Goal: Task Accomplishment & Management: Complete application form

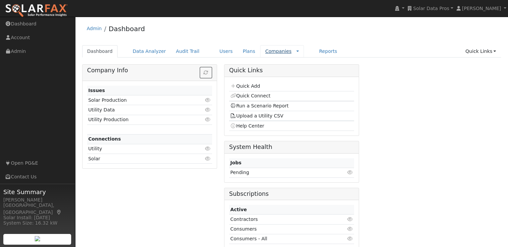
click at [265, 51] on link "Companies" at bounding box center [278, 50] width 26 height 5
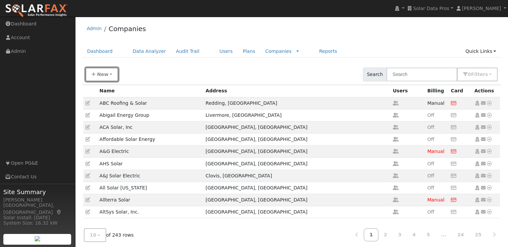
click at [103, 77] on button "New" at bounding box center [102, 74] width 33 height 14
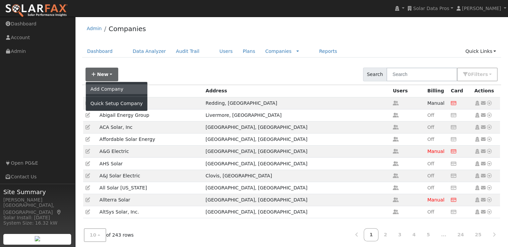
click at [107, 88] on link "Add Company" at bounding box center [117, 88] width 62 height 9
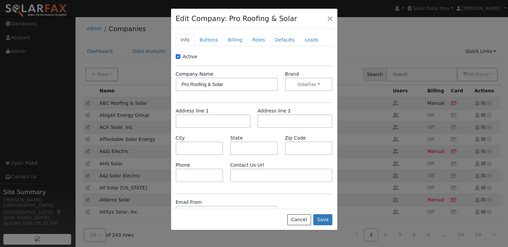
type input "Pro Roofing & Solar"
click at [216, 120] on input "text" at bounding box center [213, 120] width 75 height 13
paste input "102 N Clayview Drive, Westowne 2 , Liberty , MO , 64068"
type input "102 North Clayview Drive"
type input "Liberty"
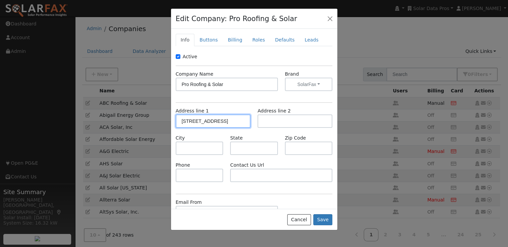
type input "MO"
type input "64068"
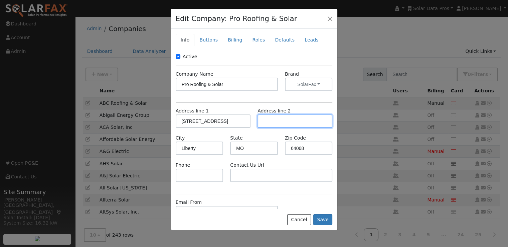
click at [278, 119] on input "text" at bounding box center [295, 120] width 75 height 13
type input "Westowne 2"
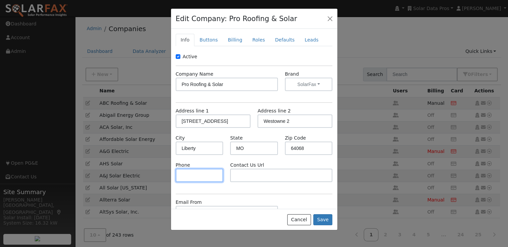
click at [204, 176] on input "text" at bounding box center [200, 174] width 48 height 13
paste input "816 429-ROOF (7663)"
type input "816 429-7663"
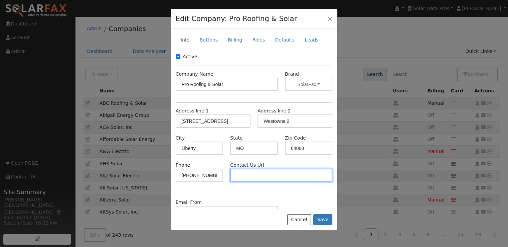
click at [260, 170] on input "text" at bounding box center [281, 174] width 102 height 13
click at [261, 174] on input "text" at bounding box center [281, 174] width 102 height 13
paste input "https://proroofingkc.com/contact-us/"
type input "https://proroofingkc.com/contact-us/"
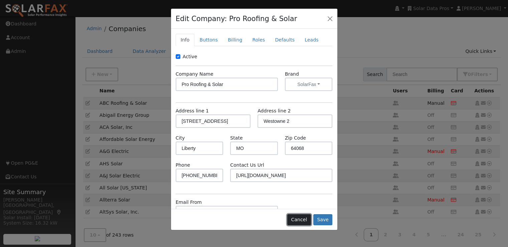
click at [301, 216] on button "Cancel" at bounding box center [299, 219] width 24 height 11
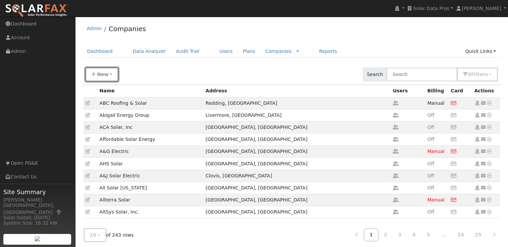
click at [100, 71] on span "New" at bounding box center [102, 73] width 11 height 5
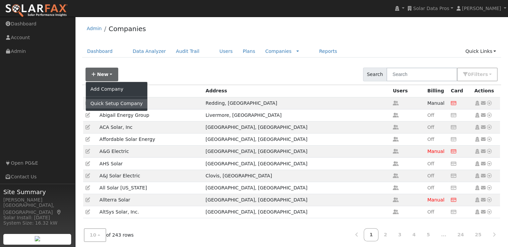
click at [106, 106] on link "Quick Setup Company" at bounding box center [117, 103] width 62 height 9
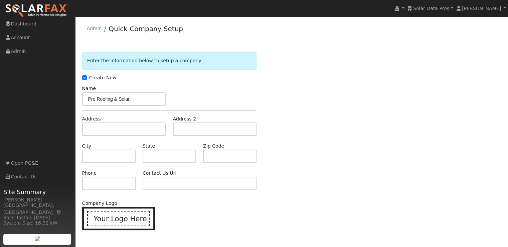
type input "Pro Roofing & Solar"
click at [120, 131] on input "text" at bounding box center [124, 128] width 84 height 13
paste input "102 N Clayview Drive, Westowne 2 , Liberty , MO , 64068"
type input "102 North Clayview Drive"
type input "Liberty"
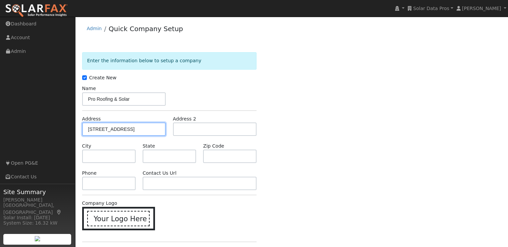
type input "MO"
type input "64068"
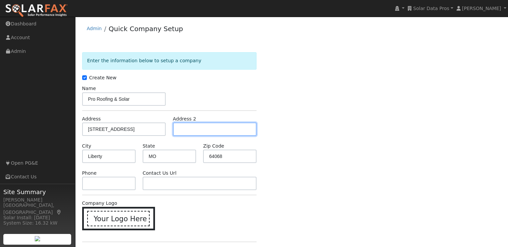
click at [210, 127] on input "text" at bounding box center [215, 128] width 84 height 13
type input "Westowne 2"
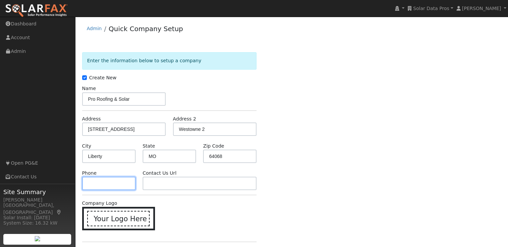
click at [111, 185] on input "text" at bounding box center [108, 182] width 53 height 13
paste input "https://proroofingkc.com/contact-us/"
type input "https://proroofingkc.com/contact-us/"
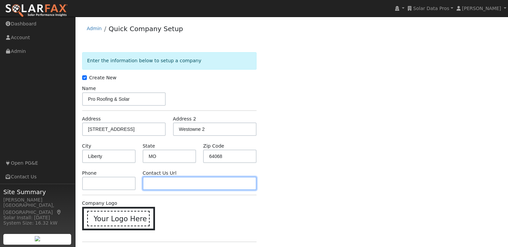
click at [162, 179] on input "text" at bounding box center [200, 182] width 114 height 13
paste input "https://proroofingkc.com/contact-us/"
type input "https://proroofingkc.com/contact-us/"
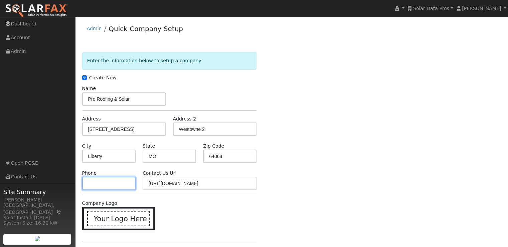
click at [102, 183] on input "text" at bounding box center [108, 182] width 53 height 13
click at [100, 187] on input "text" at bounding box center [108, 182] width 53 height 13
paste input "816 429-ROOF (7663)"
type input "816 429-7663"
click at [181, 215] on div "Company Logo Your Logo Here" at bounding box center [170, 217] width 182 height 37
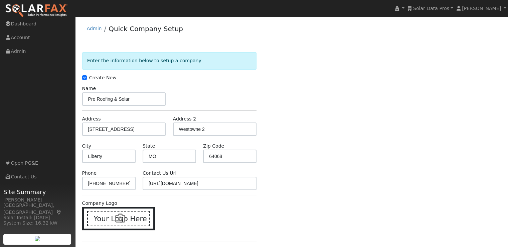
click at [116, 218] on icon at bounding box center [120, 218] width 10 height 10
click at [0, 0] on input "Your Logo Here" at bounding box center [0, 0] width 0 height 0
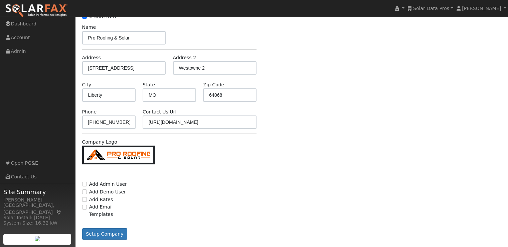
scroll to position [63, 0]
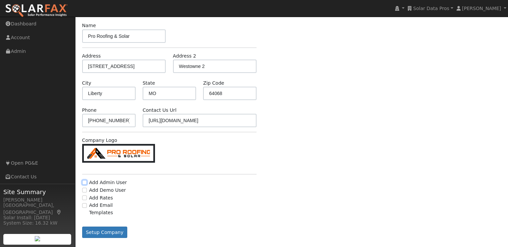
click at [84, 181] on input "Add Admin User" at bounding box center [84, 182] width 5 height 5
checkbox input "true"
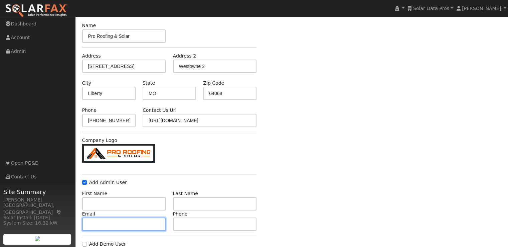
click at [124, 223] on input "text" at bounding box center [124, 223] width 84 height 13
paste input "alekb@proroofingkc.com"
type input "alekb@proroofingkc.com"
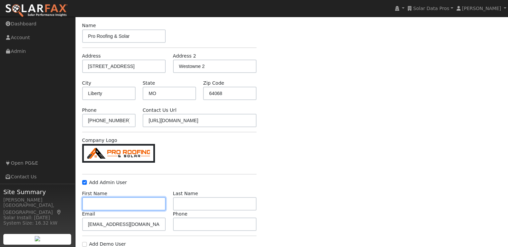
click at [141, 197] on input "text" at bounding box center [124, 203] width 84 height 13
type input "Alek"
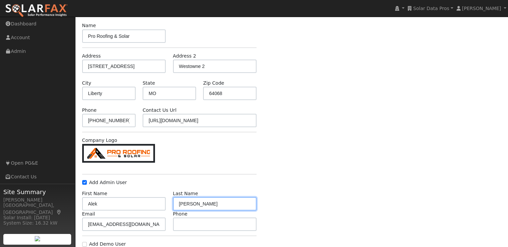
type input "Bonikowski"
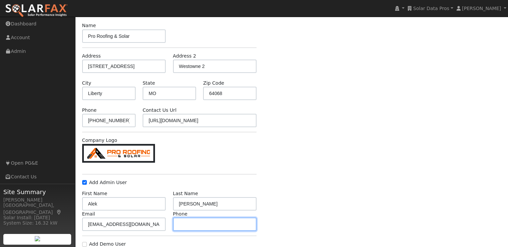
click at [209, 224] on input "text" at bounding box center [215, 223] width 84 height 13
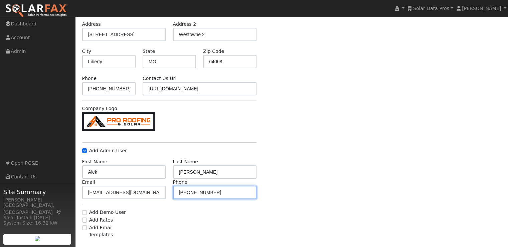
scroll to position [117, 0]
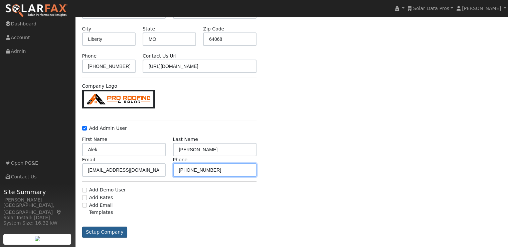
type input "[PHONE_NUMBER]"
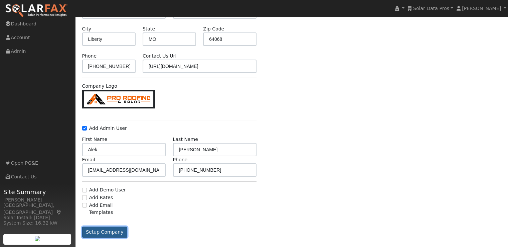
click at [103, 226] on button "Setup Company" at bounding box center [104, 231] width 45 height 11
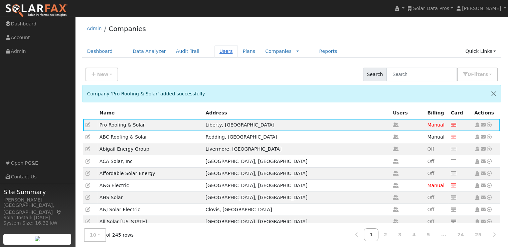
click at [214, 52] on link "Users" at bounding box center [225, 51] width 23 height 12
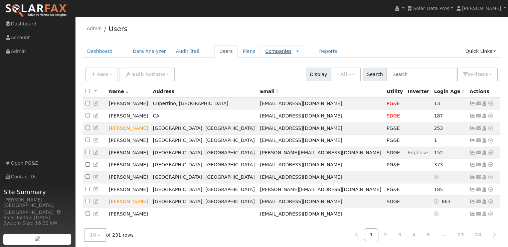
click at [265, 52] on link "Companies" at bounding box center [278, 50] width 26 height 5
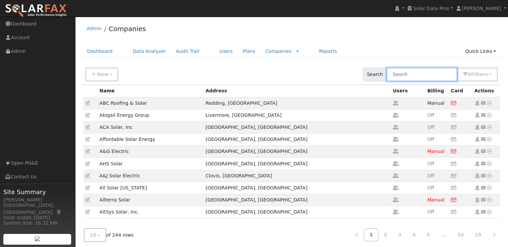
click at [424, 76] on input "text" at bounding box center [421, 74] width 71 height 14
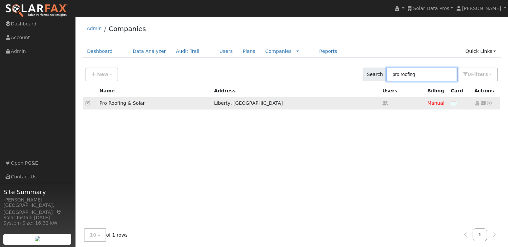
type input "pro roofing"
click at [478, 102] on icon at bounding box center [477, 103] width 6 height 5
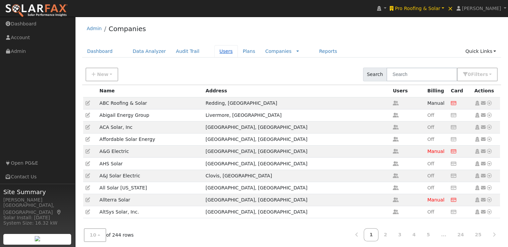
click at [214, 51] on link "Users" at bounding box center [225, 51] width 23 height 12
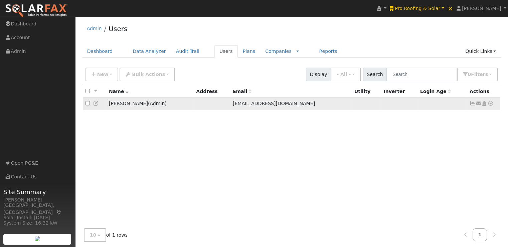
click at [97, 104] on icon at bounding box center [96, 103] width 6 height 5
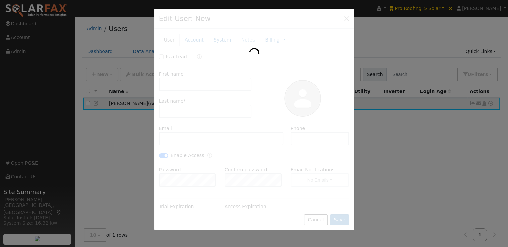
type input "Alek"
type input "[PERSON_NAME]"
type input "[EMAIL_ADDRESS][DOMAIN_NAME]"
type input "[PHONE_NUMBER]"
checkbox input "true"
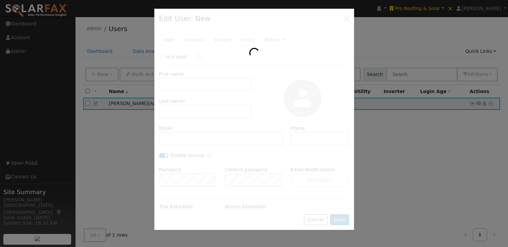
checkbox input "true"
click at [97, 104] on div at bounding box center [254, 123] width 508 height 247
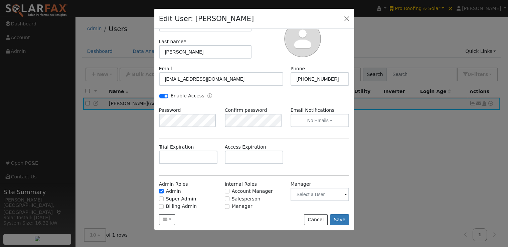
scroll to position [60, 0]
click at [225, 198] on input "Salesperson" at bounding box center [227, 198] width 5 height 5
checkbox input "true"
click at [347, 218] on button "Save" at bounding box center [339, 219] width 19 height 11
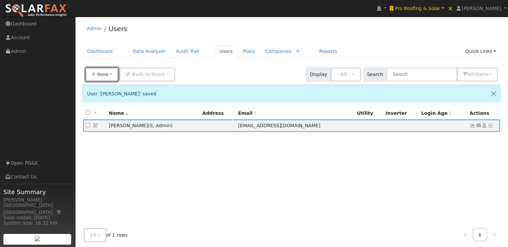
click at [97, 76] on span "New" at bounding box center [102, 73] width 11 height 5
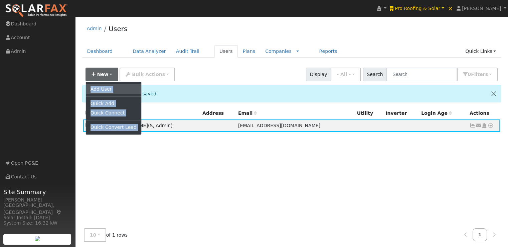
click at [103, 86] on link "Add User" at bounding box center [113, 88] width 55 height 9
checkbox input "false"
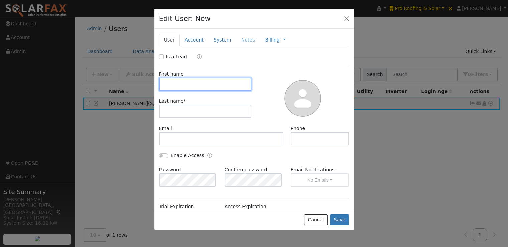
paste input "[PERSON_NAME]"
type input "[PERSON_NAME]"
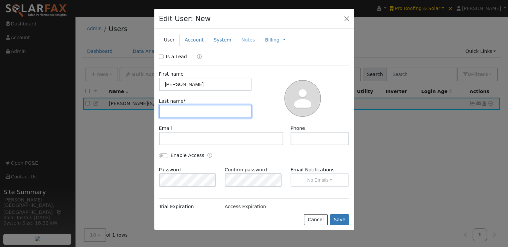
paste input "[PERSON_NAME]"
type input "[PERSON_NAME]"
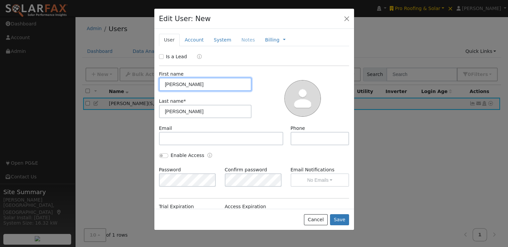
click at [200, 85] on input "[PERSON_NAME]" at bounding box center [205, 83] width 93 height 13
type input "[PERSON_NAME]"
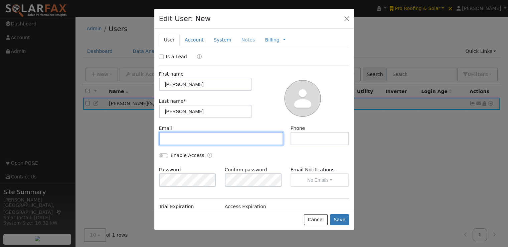
click at [218, 136] on input "text" at bounding box center [221, 138] width 125 height 13
paste input "[PERSON_NAME][EMAIL_ADDRESS][DOMAIN_NAME]"
type input "[PERSON_NAME][EMAIL_ADDRESS][DOMAIN_NAME]"
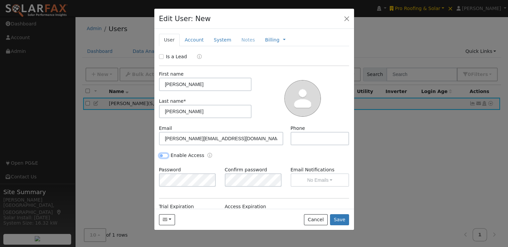
click at [162, 156] on input "Enable Access" at bounding box center [163, 155] width 9 height 5
checkbox input "true"
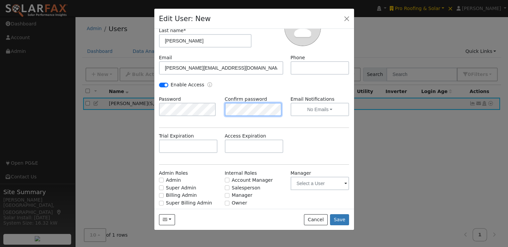
scroll to position [79, 0]
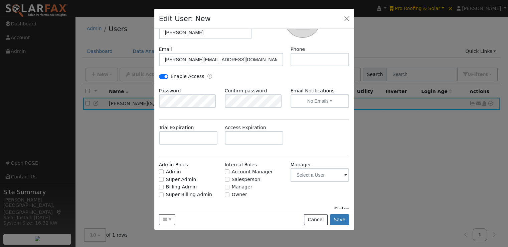
click at [158, 169] on span "Admin Roles Admin Super Admin Billing Admin Super Billing Admin" at bounding box center [188, 180] width 66 height 38
click at [161, 170] on input "Admin" at bounding box center [161, 171] width 5 height 5
checkbox input "true"
click at [225, 178] on input "Salesperson" at bounding box center [227, 179] width 5 height 5
checkbox input "true"
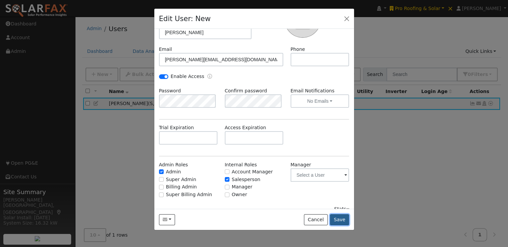
click at [339, 221] on button "Save" at bounding box center [339, 219] width 19 height 11
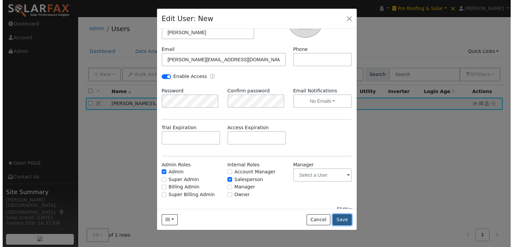
scroll to position [0, 0]
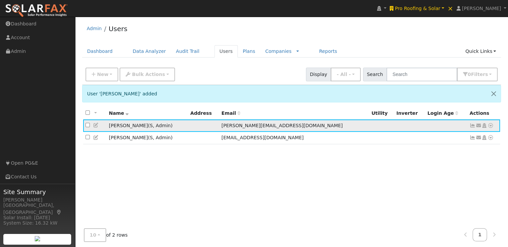
click at [87, 125] on input "checkbox" at bounding box center [88, 125] width 4 height 4
checkbox input "true"
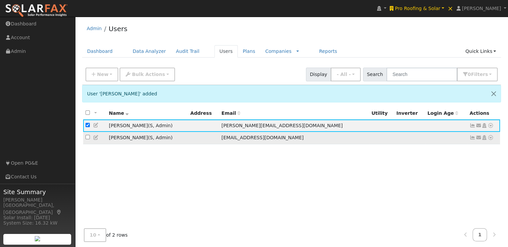
click at [87, 139] on input "checkbox" at bounding box center [88, 137] width 4 height 4
checkbox input "true"
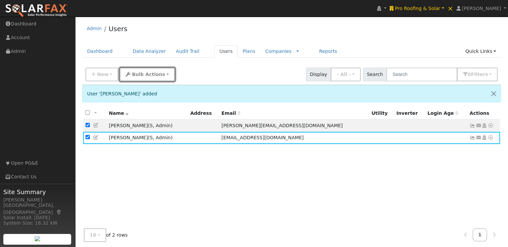
click at [134, 75] on span "Bulk Actions" at bounding box center [148, 73] width 33 height 5
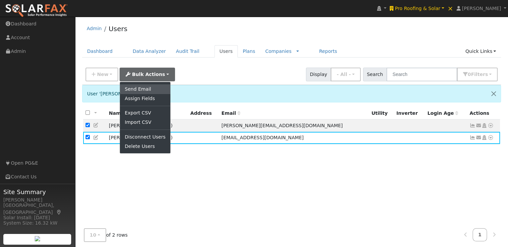
click at [140, 88] on link "Send Email" at bounding box center [145, 88] width 50 height 9
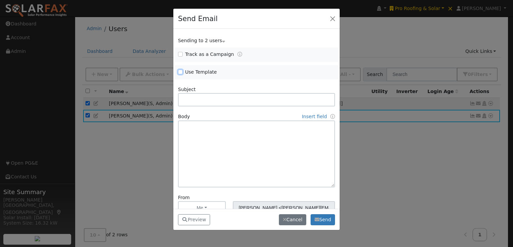
click at [180, 72] on input "Use Template" at bounding box center [180, 71] width 5 height 5
checkbox input "true"
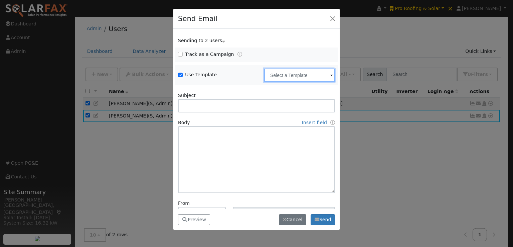
click at [290, 73] on input "text" at bounding box center [299, 74] width 71 height 13
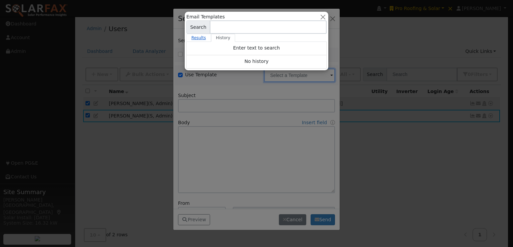
click at [200, 38] on link "Results" at bounding box center [198, 38] width 25 height 8
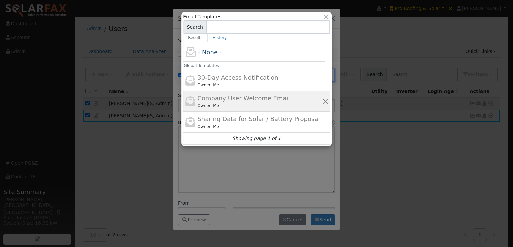
click at [219, 101] on span "Company User Welcome Email" at bounding box center [243, 98] width 92 height 7
type input "Company User Welcome Email"
type input "{product_name} Program Access"
type textarea "Hi {user_fname}, You now have access to {product_name}®. This tool helps you be…"
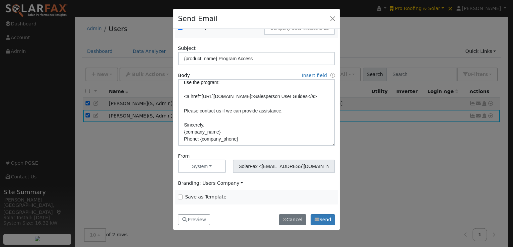
scroll to position [47, 0]
click at [196, 171] on button "System" at bounding box center [202, 166] width 48 height 13
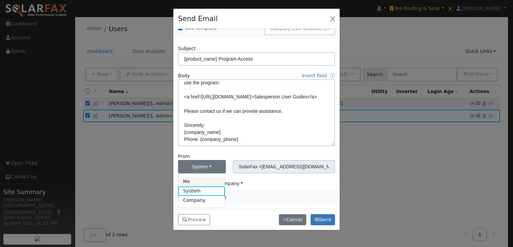
click at [195, 181] on link "Me" at bounding box center [201, 181] width 46 height 9
type input "[PERSON_NAME] <[PERSON_NAME][EMAIL_ADDRESS][DOMAIN_NAME]>"
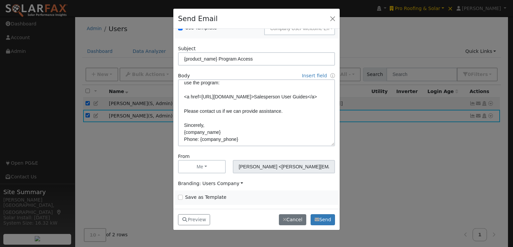
click at [202, 181] on span "Branding: Users Company" at bounding box center [210, 182] width 65 height 5
click at [207, 160] on link "Solar Data Pros" at bounding box center [205, 162] width 55 height 9
click at [195, 218] on button "Preview" at bounding box center [194, 219] width 32 height 11
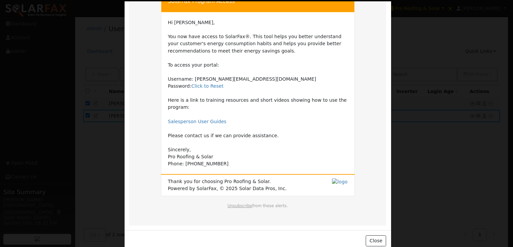
scroll to position [48, 0]
click at [370, 236] on button "Close" at bounding box center [376, 240] width 20 height 11
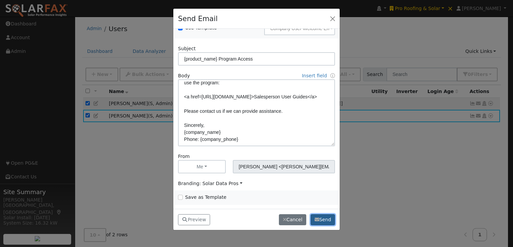
click at [324, 216] on button "Send" at bounding box center [323, 219] width 24 height 11
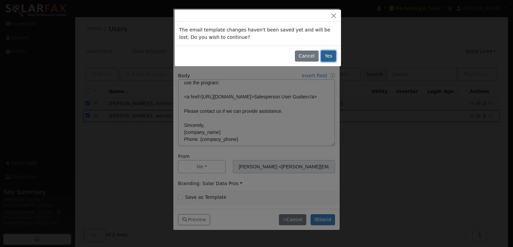
click at [327, 54] on button "Yes" at bounding box center [328, 55] width 15 height 11
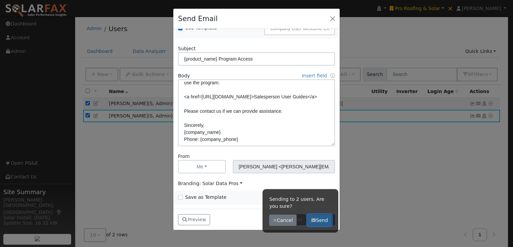
click at [323, 218] on button "Send" at bounding box center [320, 219] width 24 height 11
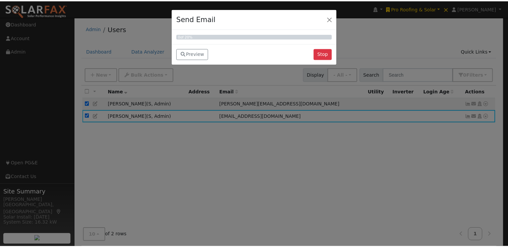
scroll to position [0, 0]
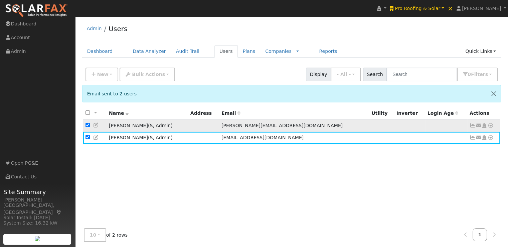
click at [87, 127] on input "checkbox" at bounding box center [88, 125] width 4 height 4
checkbox input "false"
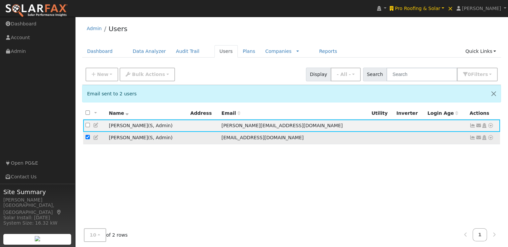
click at [86, 139] on input "checkbox" at bounding box center [88, 137] width 4 height 4
checkbox input "false"
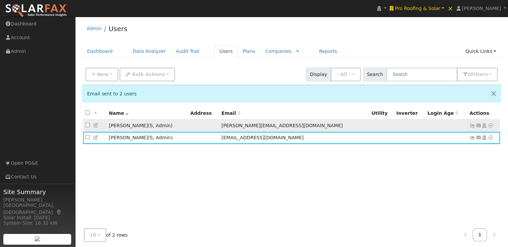
click at [98, 126] on icon at bounding box center [96, 125] width 6 height 5
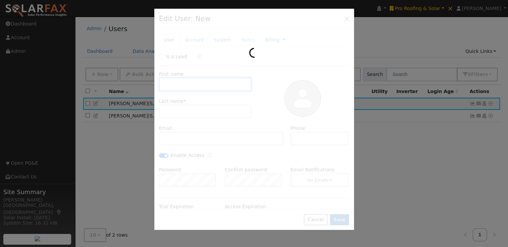
type input "[PERSON_NAME]"
type input "[PERSON_NAME][EMAIL_ADDRESS][DOMAIN_NAME]"
checkbox input "true"
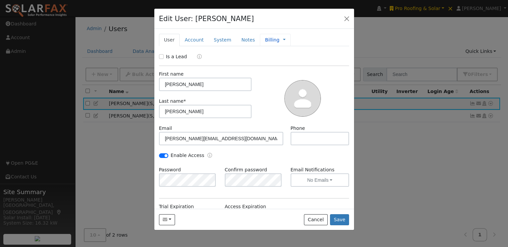
click at [280, 40] on span "Management Billing Timeline" at bounding box center [283, 39] width 6 height 5
click at [283, 38] on link at bounding box center [284, 39] width 3 height 7
click at [283, 70] on link "Timeline" at bounding box center [306, 70] width 46 height 9
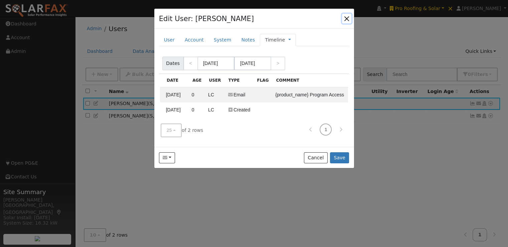
click at [347, 17] on button "button" at bounding box center [346, 18] width 9 height 9
